Goal: Navigation & Orientation: Understand site structure

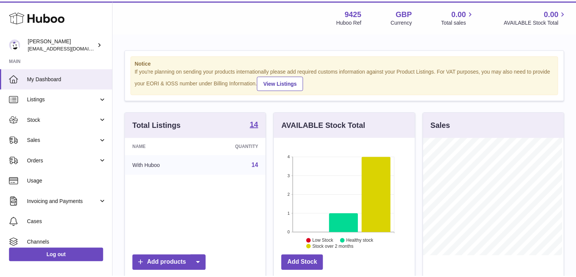
scroll to position [118, 142]
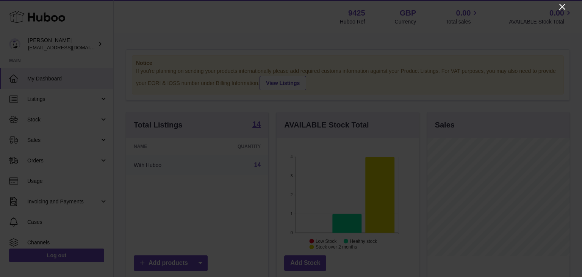
click at [565, 6] on icon "Close" at bounding box center [562, 6] width 9 height 9
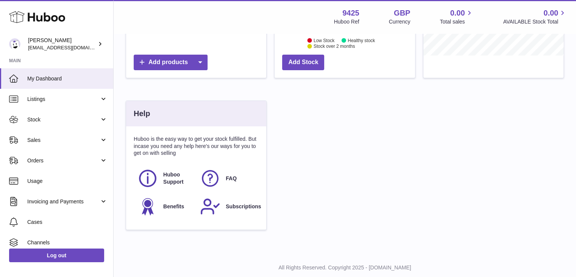
scroll to position [220, 0]
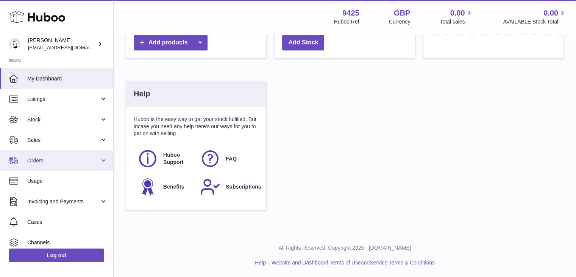
click at [47, 157] on span "Orders" at bounding box center [63, 160] width 72 height 7
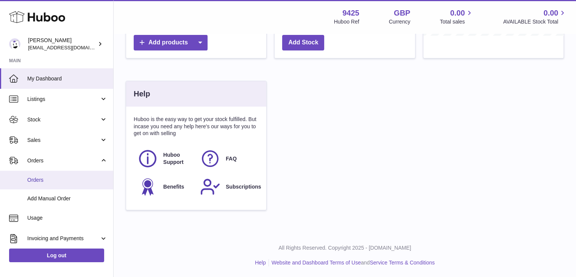
click at [44, 178] on span "Orders" at bounding box center [67, 179] width 80 height 7
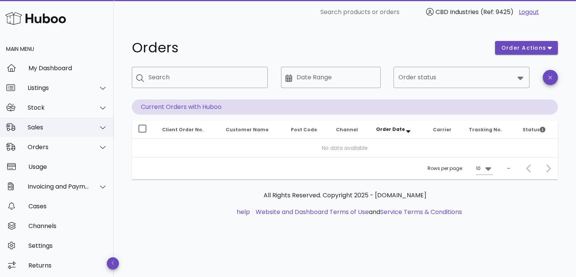
click at [53, 125] on div "Sales" at bounding box center [59, 127] width 62 height 7
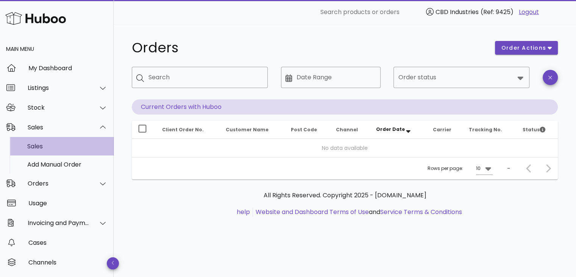
click at [51, 142] on div "Sales" at bounding box center [67, 145] width 80 height 7
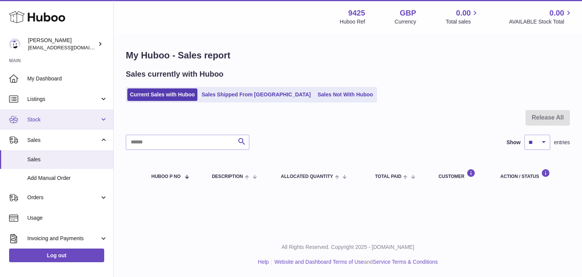
click at [55, 118] on span "Stock" at bounding box center [63, 119] width 72 height 7
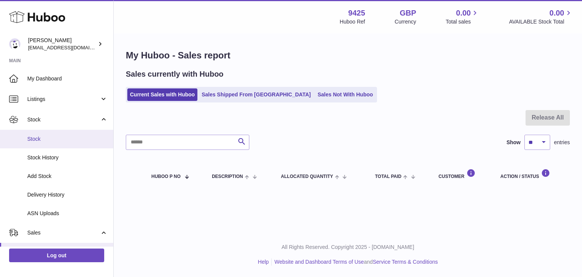
click at [53, 138] on span "Stock" at bounding box center [67, 138] width 80 height 7
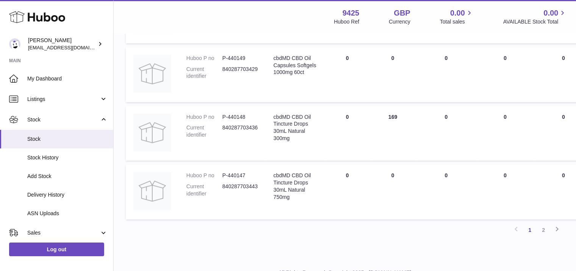
scroll to position [541, 0]
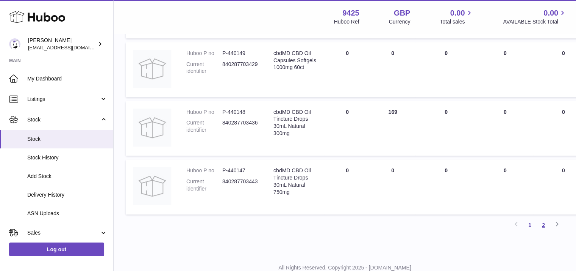
click at [546, 225] on link "2" at bounding box center [544, 225] width 14 height 14
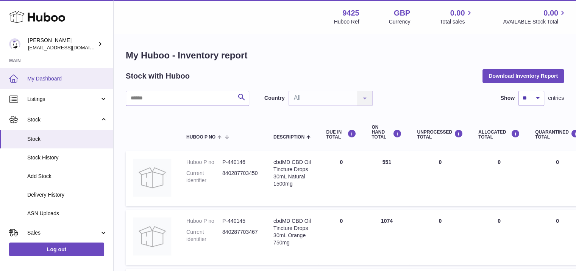
click at [55, 76] on span "My Dashboard" at bounding box center [67, 78] width 80 height 7
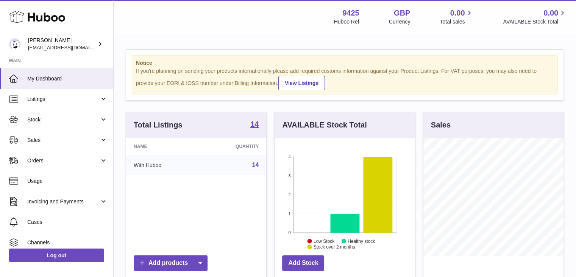
scroll to position [118, 141]
click at [254, 123] on strong "14" at bounding box center [254, 124] width 8 height 8
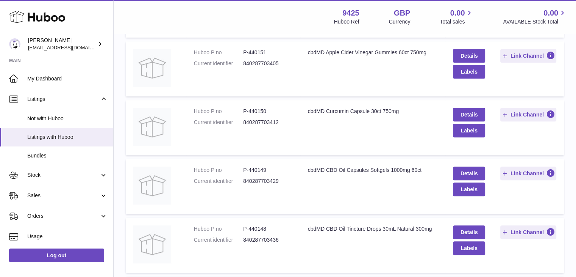
scroll to position [417, 0]
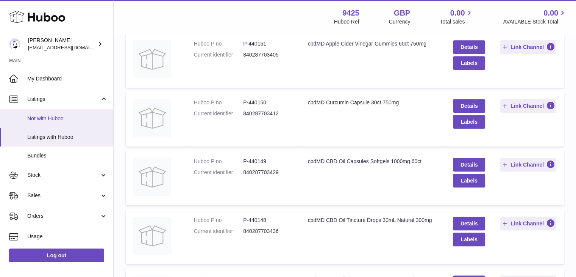
click at [70, 117] on span "Not with Huboo" at bounding box center [67, 118] width 80 height 7
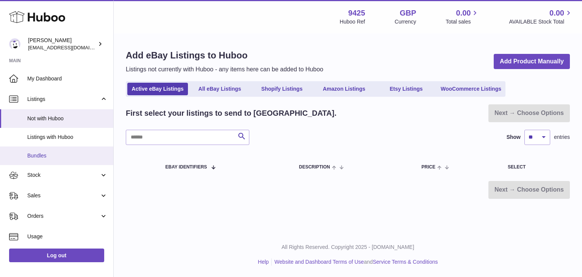
click at [66, 155] on span "Bundles" at bounding box center [67, 155] width 80 height 7
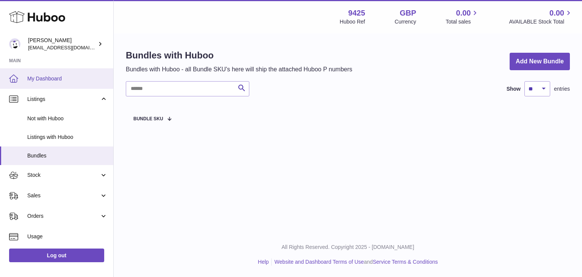
click at [66, 78] on span "My Dashboard" at bounding box center [67, 78] width 80 height 7
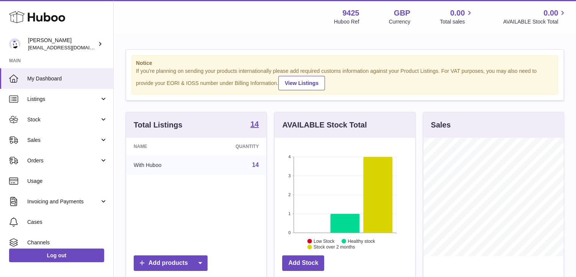
scroll to position [118, 141]
